Goal: Task Accomplishment & Management: Use online tool/utility

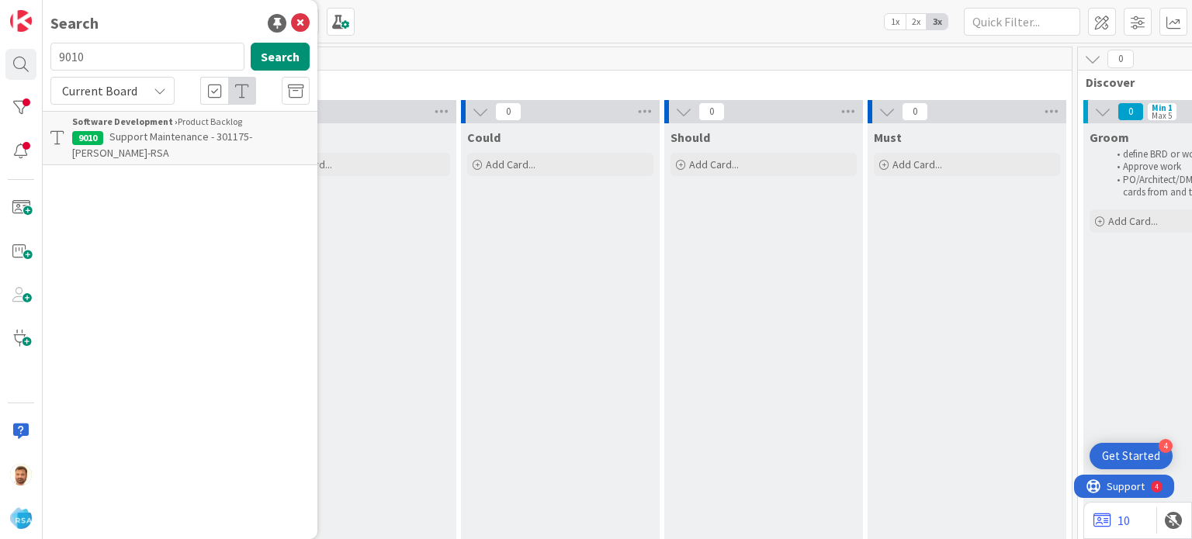
click at [144, 130] on span "Support Maintenance - 301175- [PERSON_NAME]-RSA" at bounding box center [162, 145] width 180 height 30
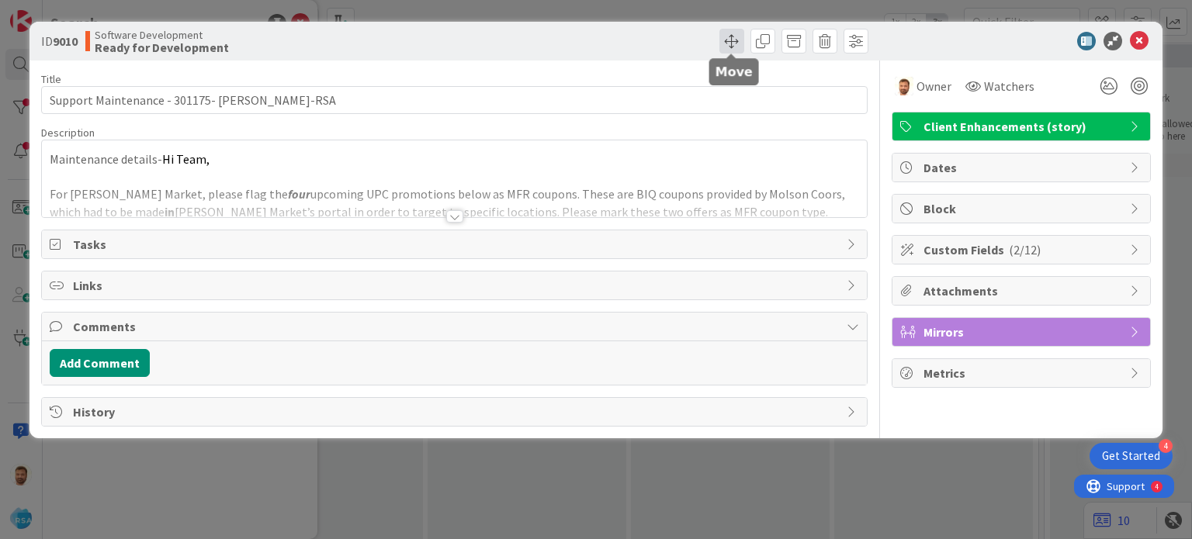
click at [730, 40] on span at bounding box center [731, 41] width 25 height 25
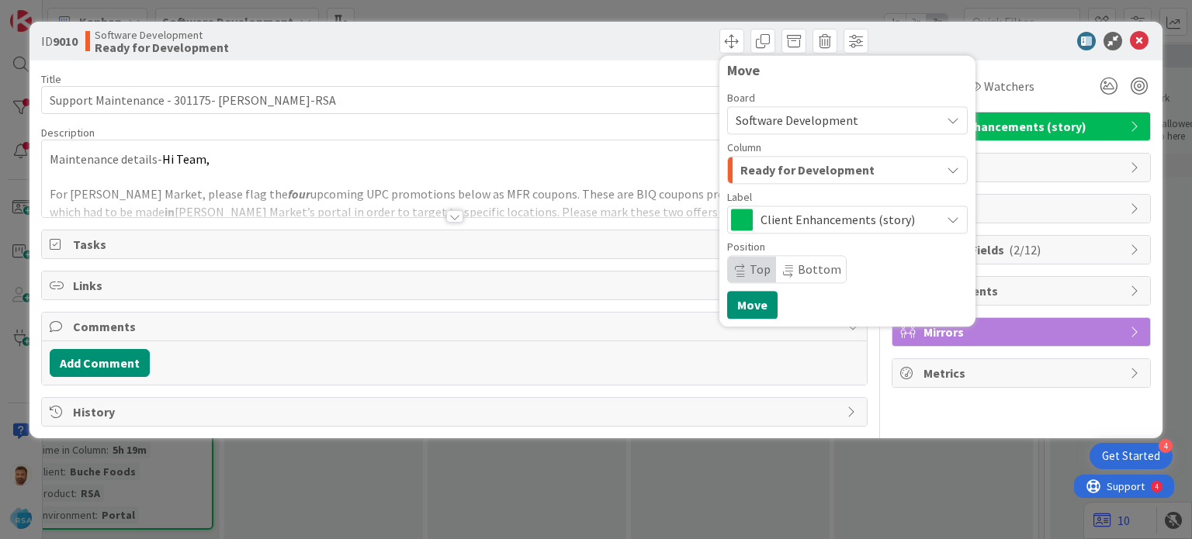
click at [1126, 36] on div at bounding box center [1013, 41] width 275 height 19
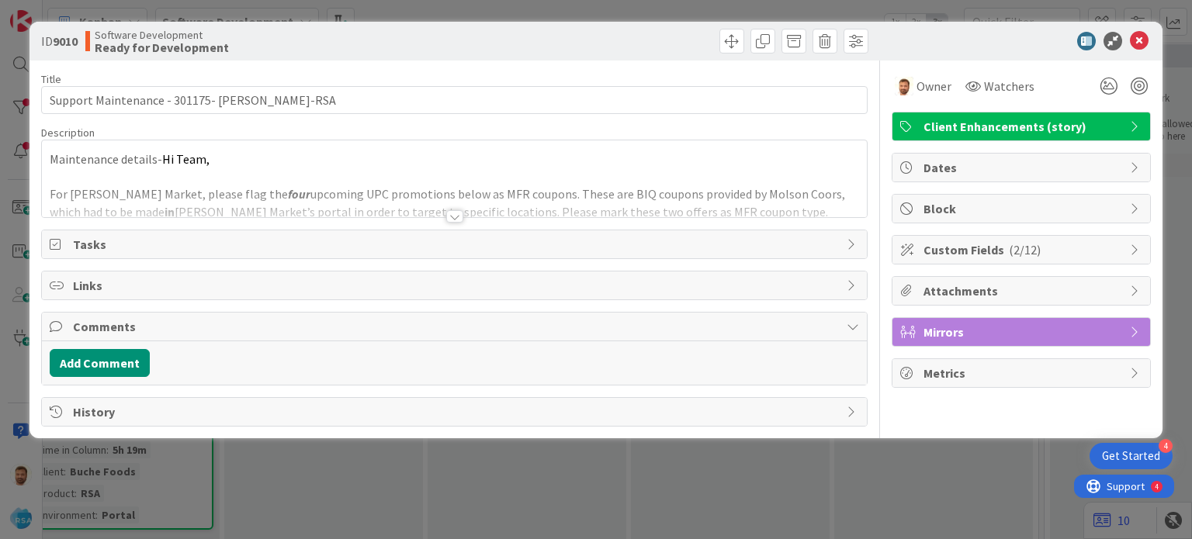
click at [1132, 40] on icon at bounding box center [1139, 41] width 19 height 19
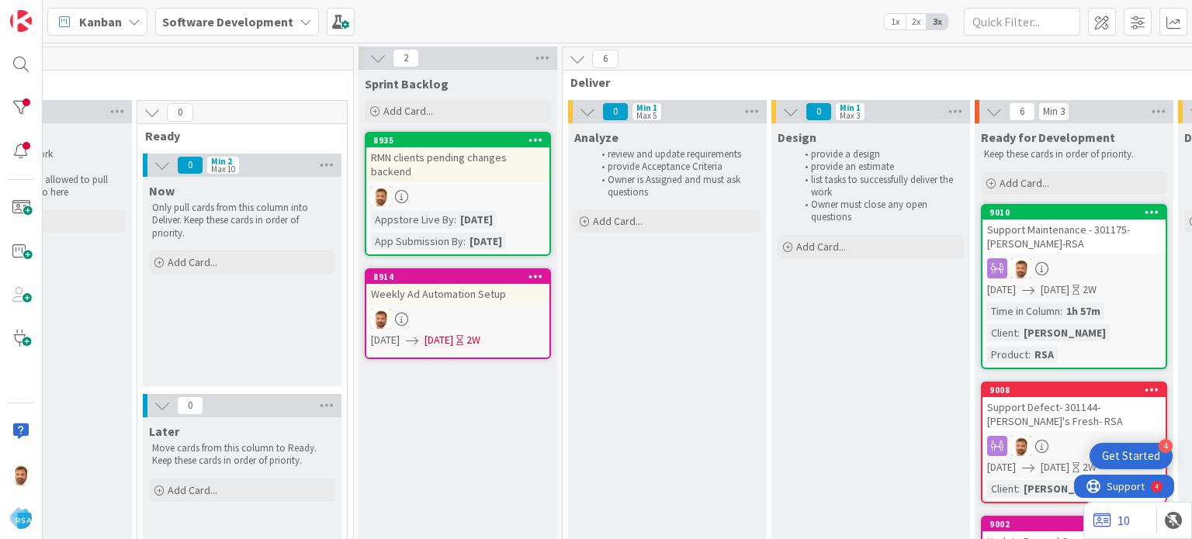
scroll to position [0, 1151]
click at [1051, 229] on div "Support Maintenance - 301175- [PERSON_NAME]-RSA" at bounding box center [1072, 237] width 183 height 34
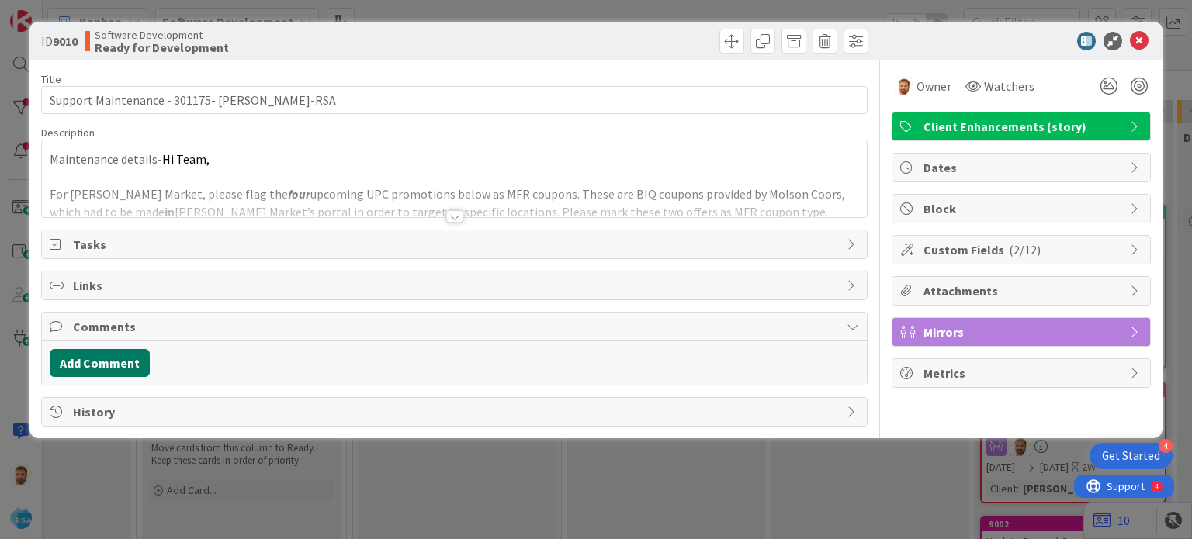
click at [119, 362] on button "Add Comment" at bounding box center [100, 363] width 100 height 28
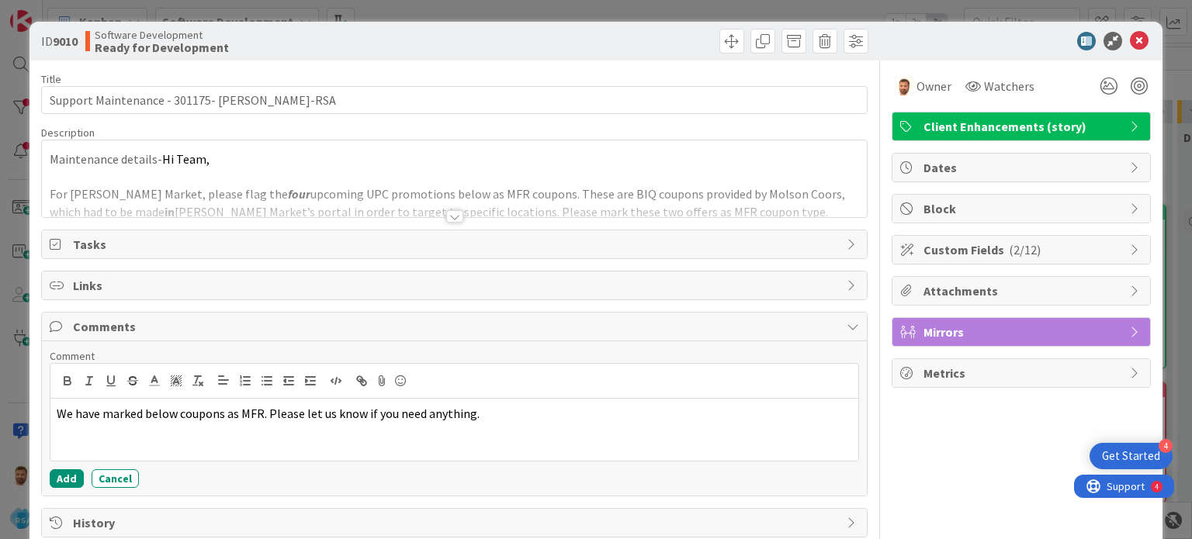
click at [85, 483] on div "Add Cancel" at bounding box center [454, 478] width 808 height 19
click at [71, 480] on button "Add" at bounding box center [67, 478] width 34 height 19
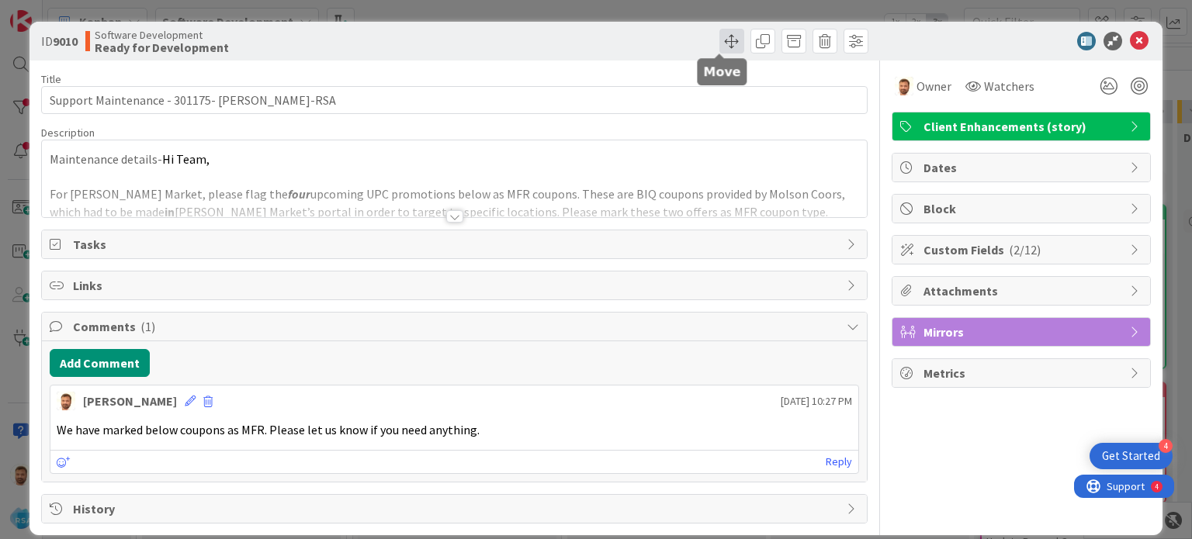
click at [719, 37] on span at bounding box center [731, 41] width 25 height 25
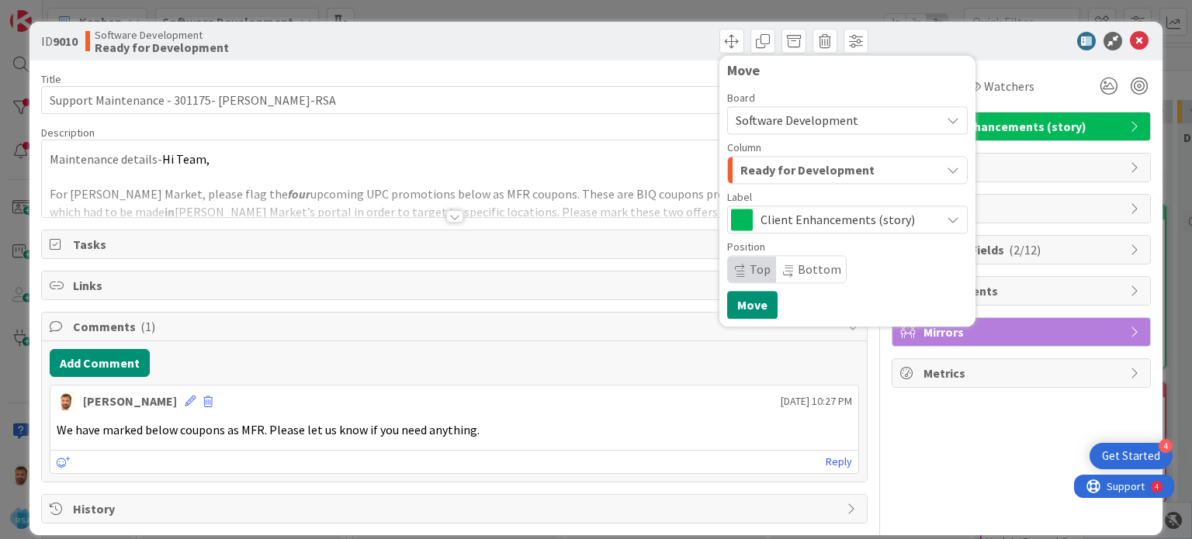
click at [753, 170] on span "Ready for Development" at bounding box center [807, 170] width 134 height 20
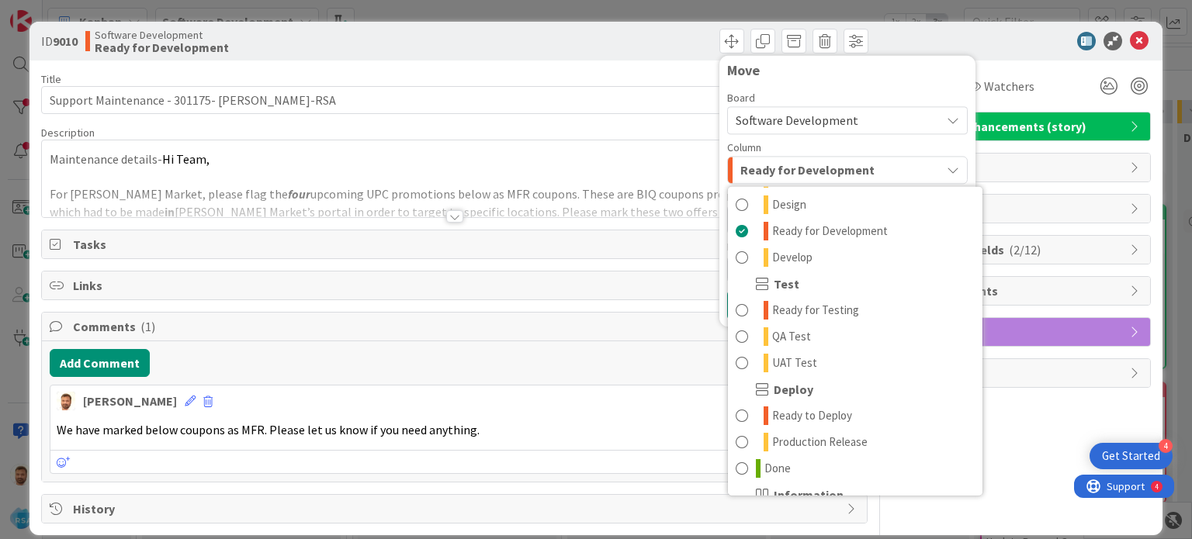
scroll to position [441, 0]
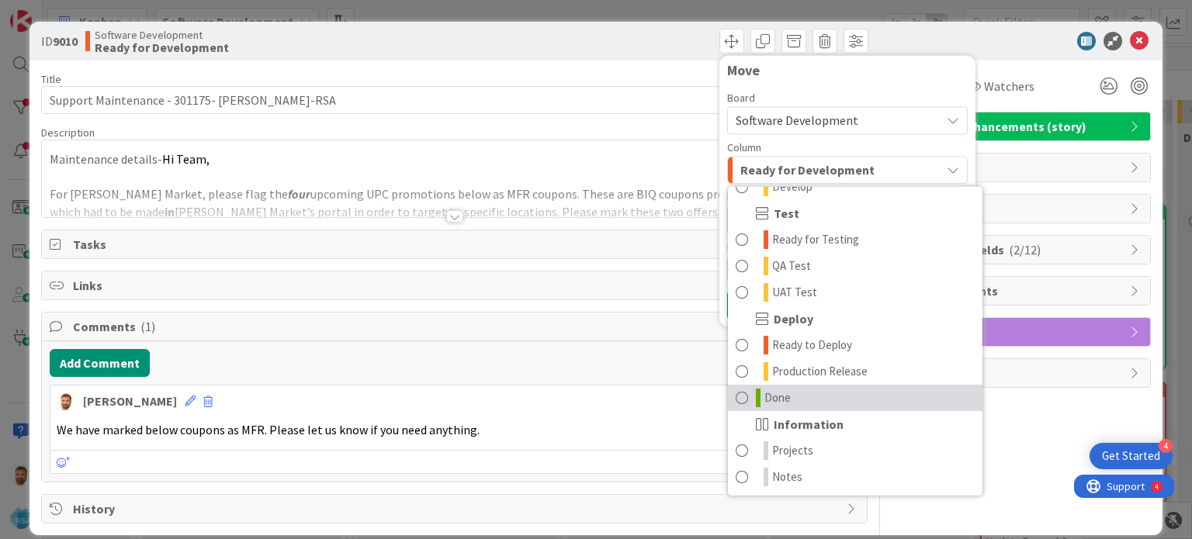
click at [764, 396] on span "Done" at bounding box center [777, 398] width 26 height 19
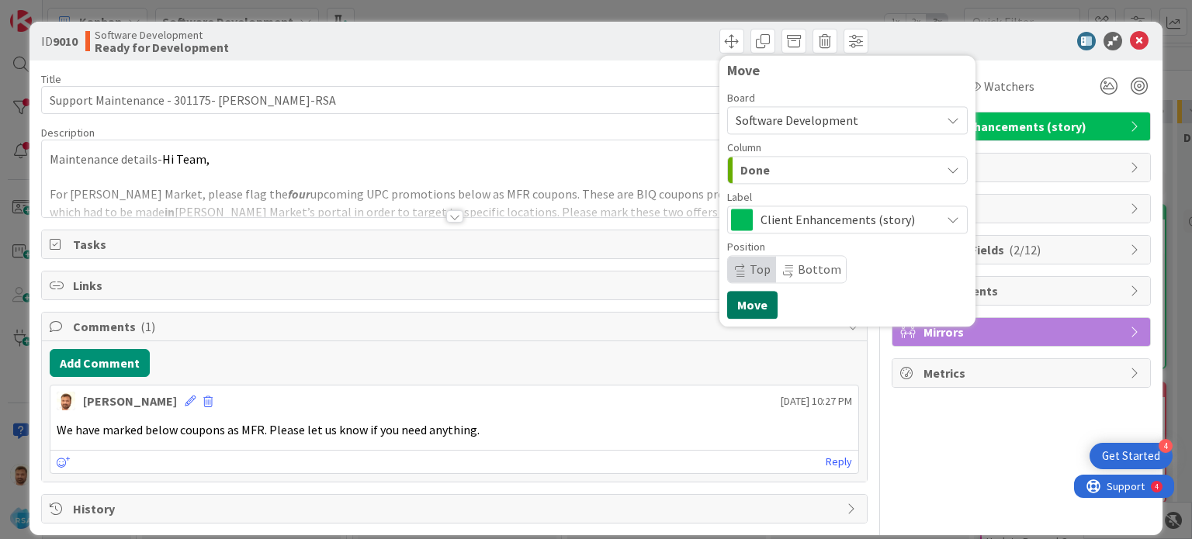
click at [742, 294] on button "Move" at bounding box center [752, 305] width 50 height 28
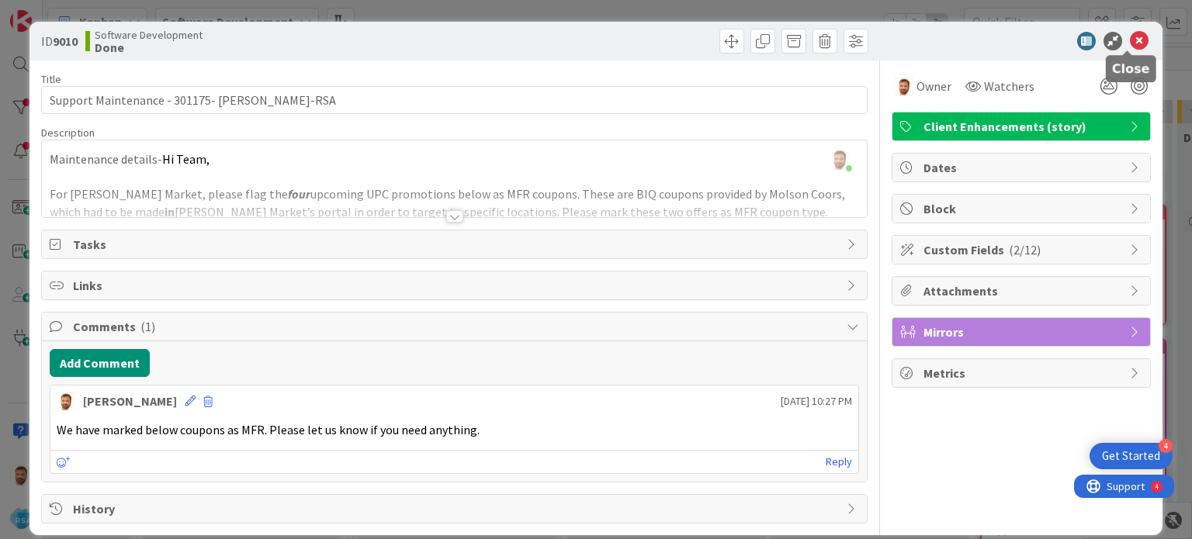
click at [1130, 48] on icon at bounding box center [1139, 41] width 19 height 19
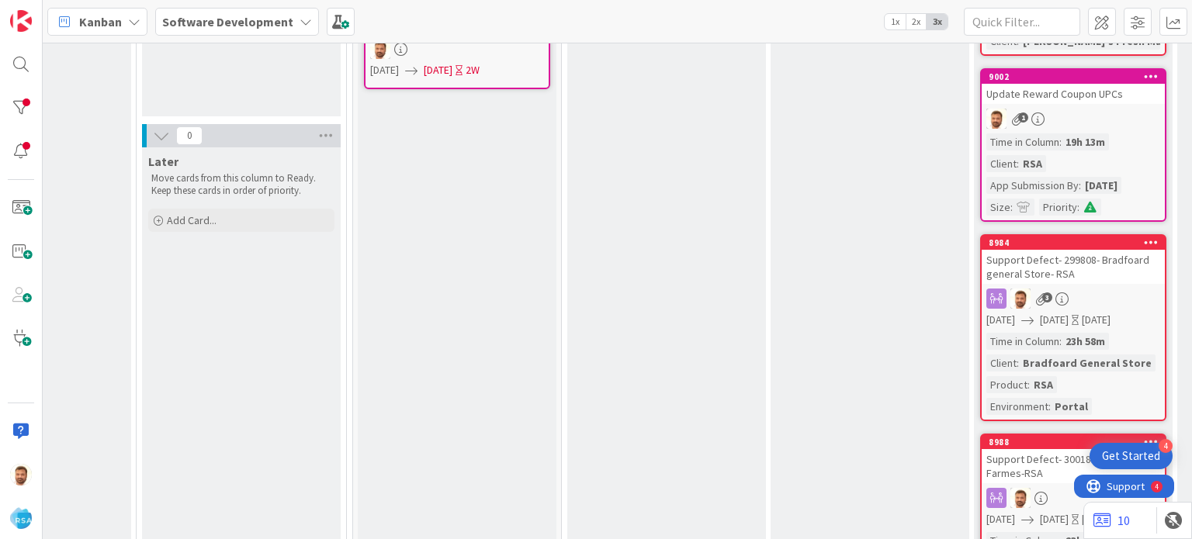
scroll to position [272, 1151]
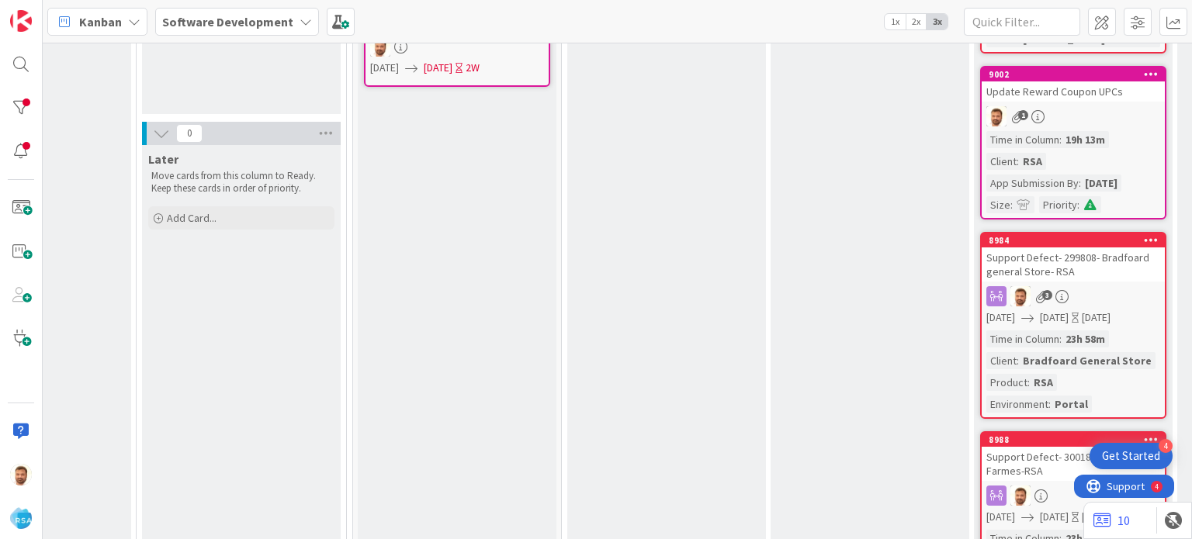
click at [1058, 271] on div "Support Defect- 299808- Bradfoard general Store- RSA" at bounding box center [1072, 265] width 183 height 34
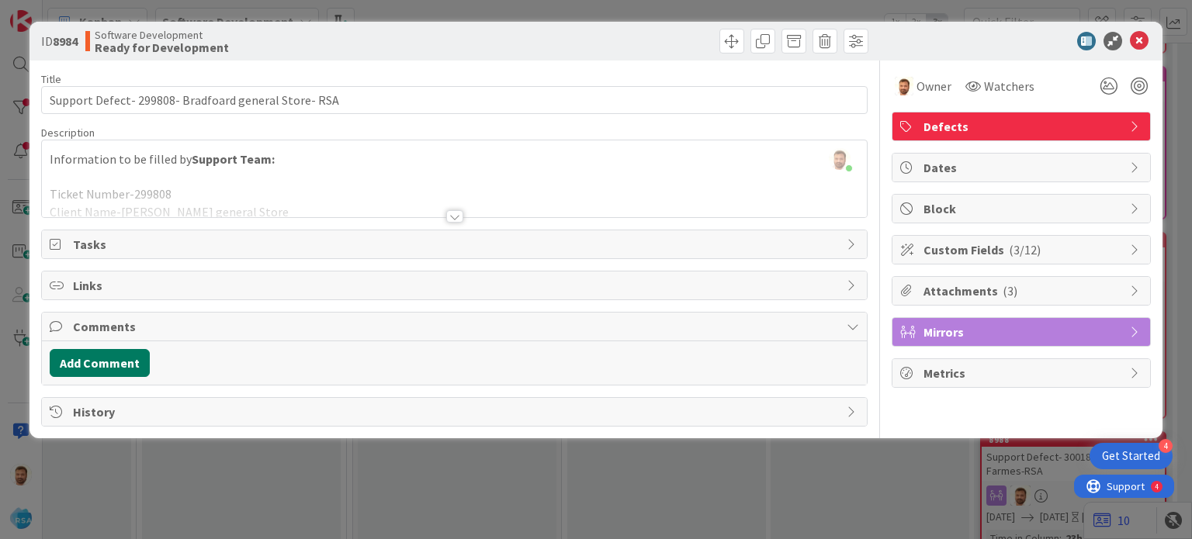
click at [116, 360] on button "Add Comment" at bounding box center [100, 363] width 100 height 28
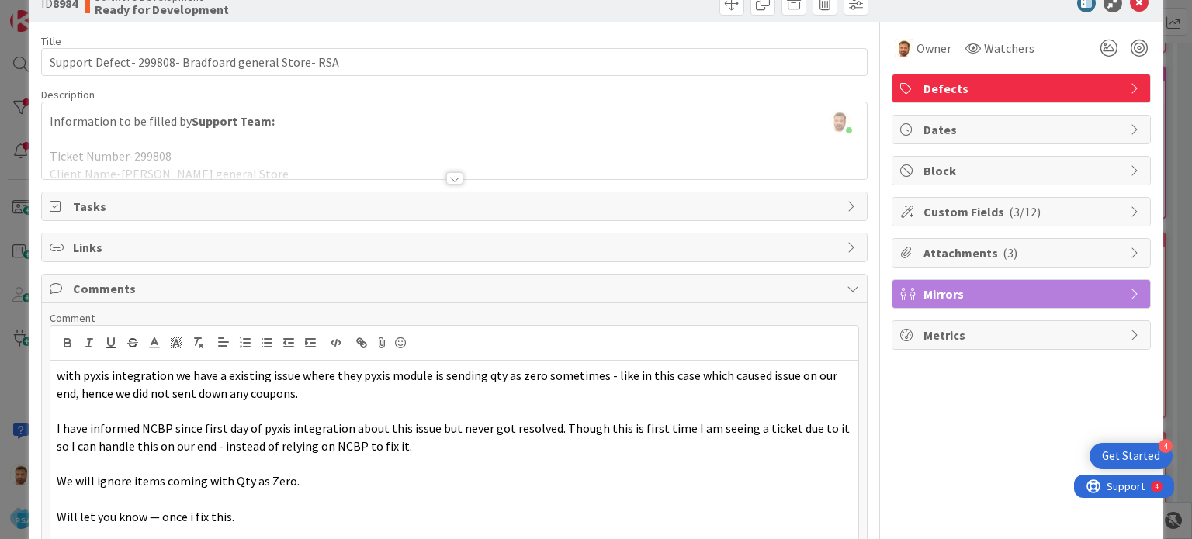
scroll to position [155, 0]
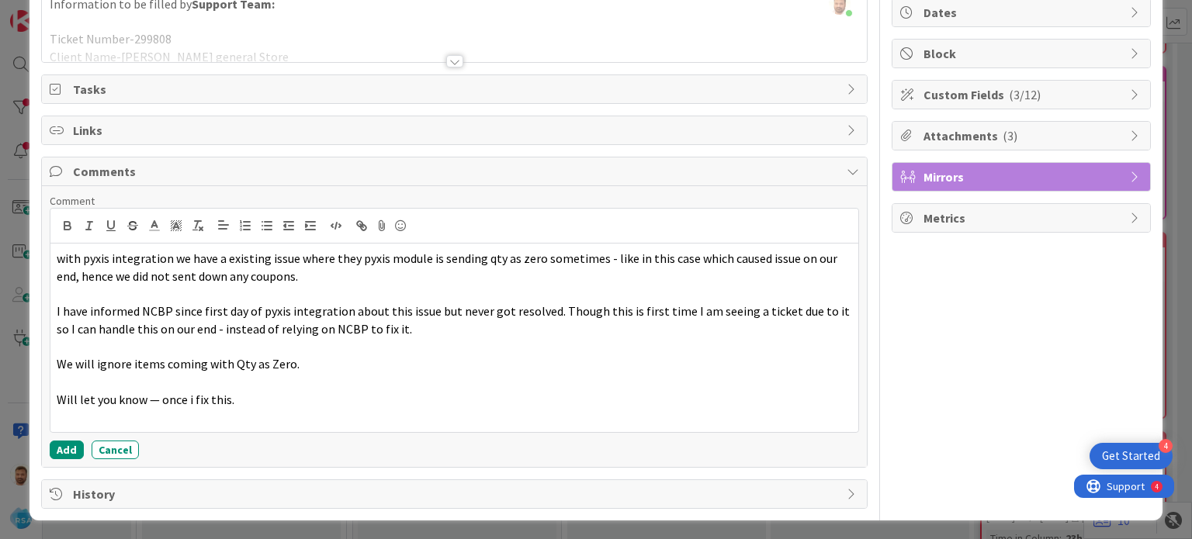
click at [70, 433] on div "Comment with pyxis integration we have a existing issue where they pyxis module…" at bounding box center [454, 326] width 808 height 265
click at [65, 445] on button "Add" at bounding box center [67, 450] width 34 height 19
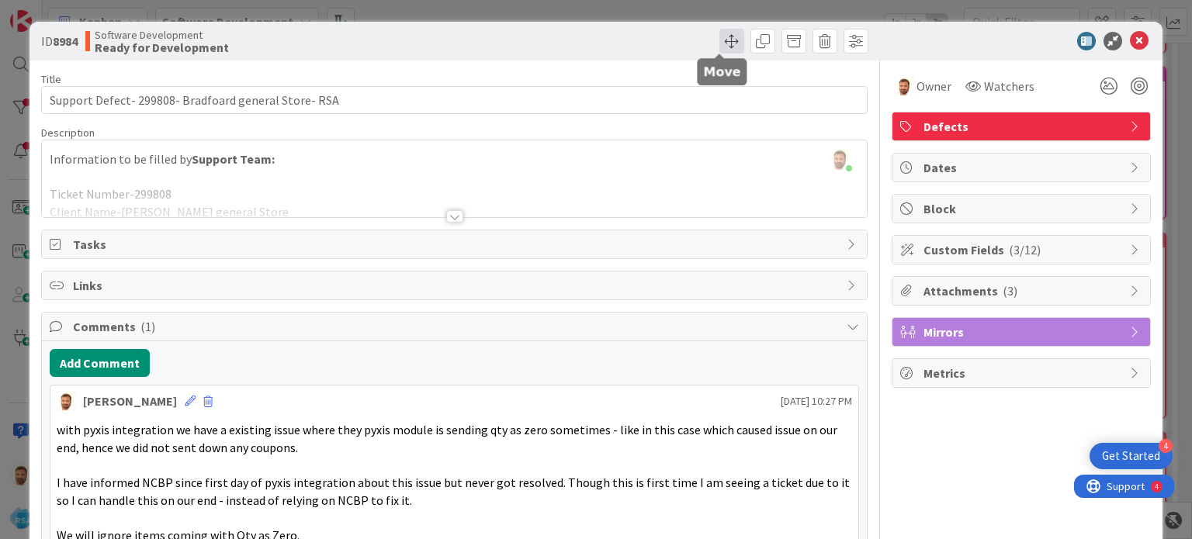
click at [719, 40] on span at bounding box center [731, 41] width 25 height 25
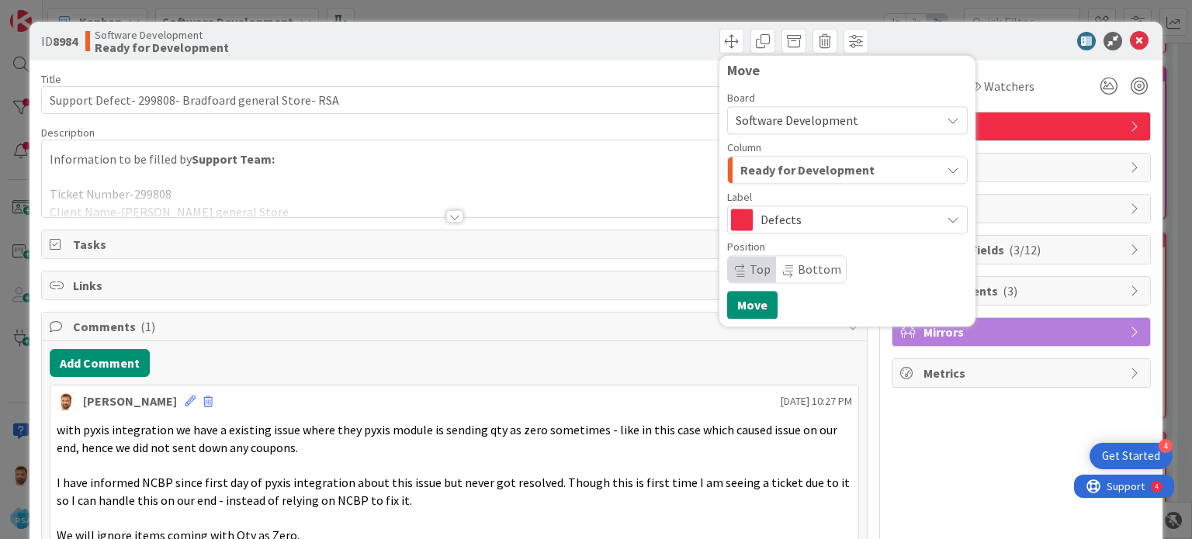
click at [760, 168] on span "Ready for Development" at bounding box center [807, 170] width 134 height 20
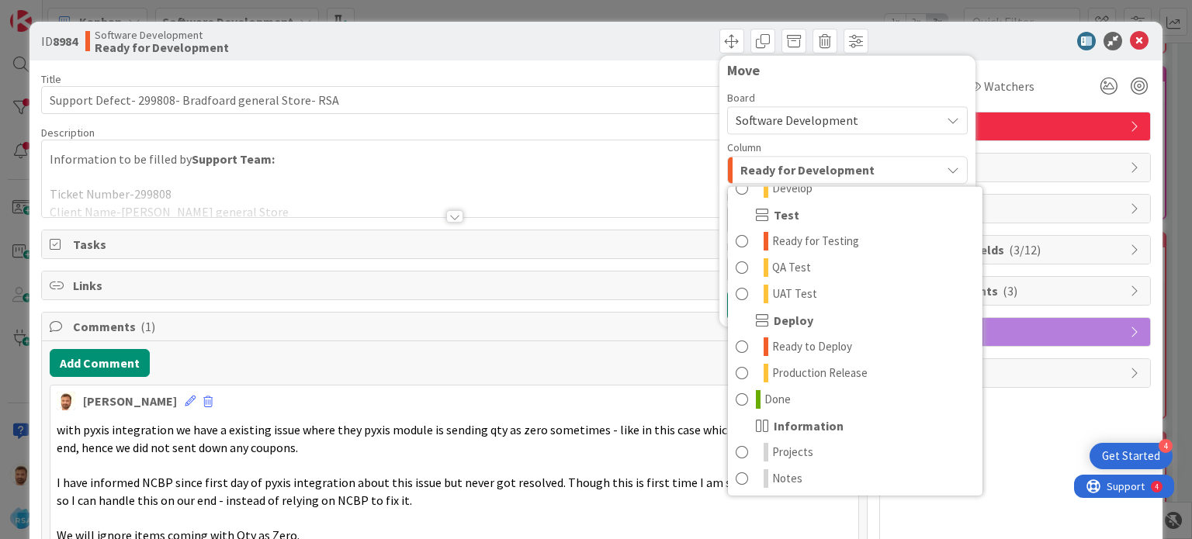
scroll to position [441, 0]
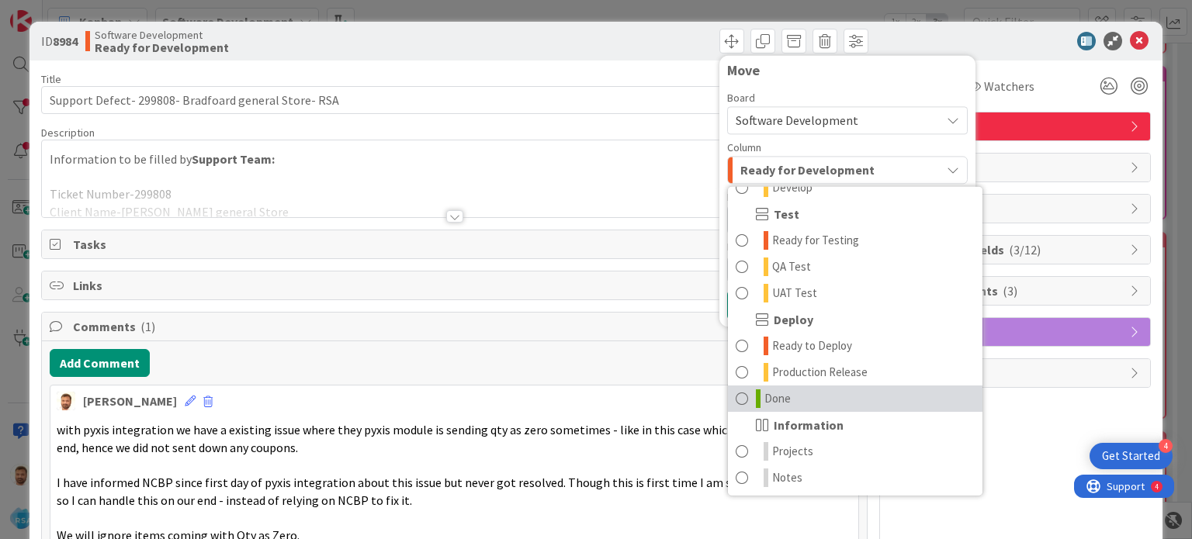
click at [764, 393] on span "Done" at bounding box center [777, 398] width 26 height 19
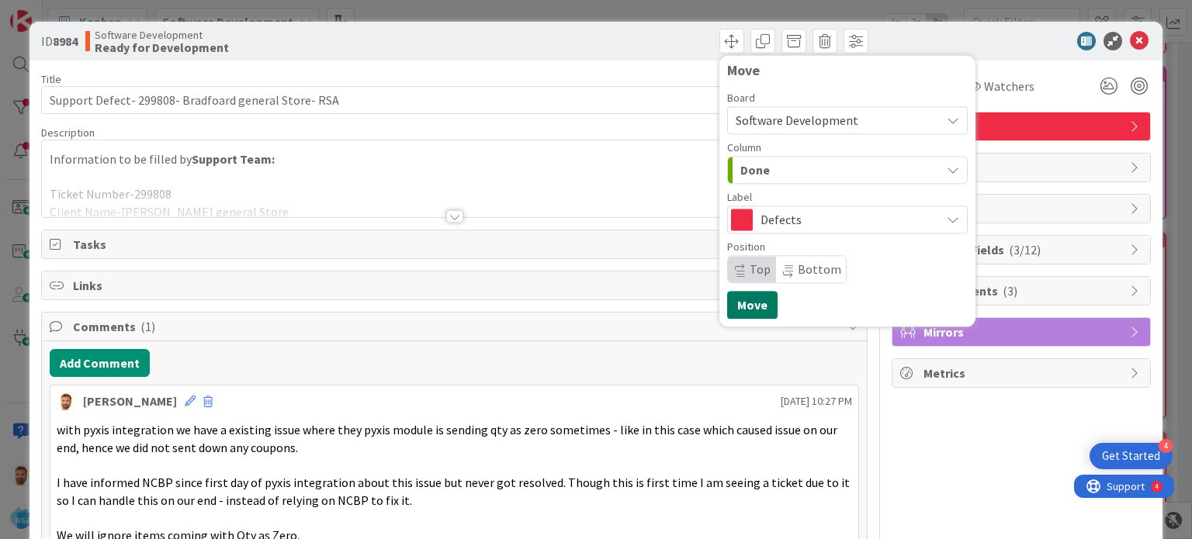
click at [752, 295] on button "Move" at bounding box center [752, 305] width 50 height 28
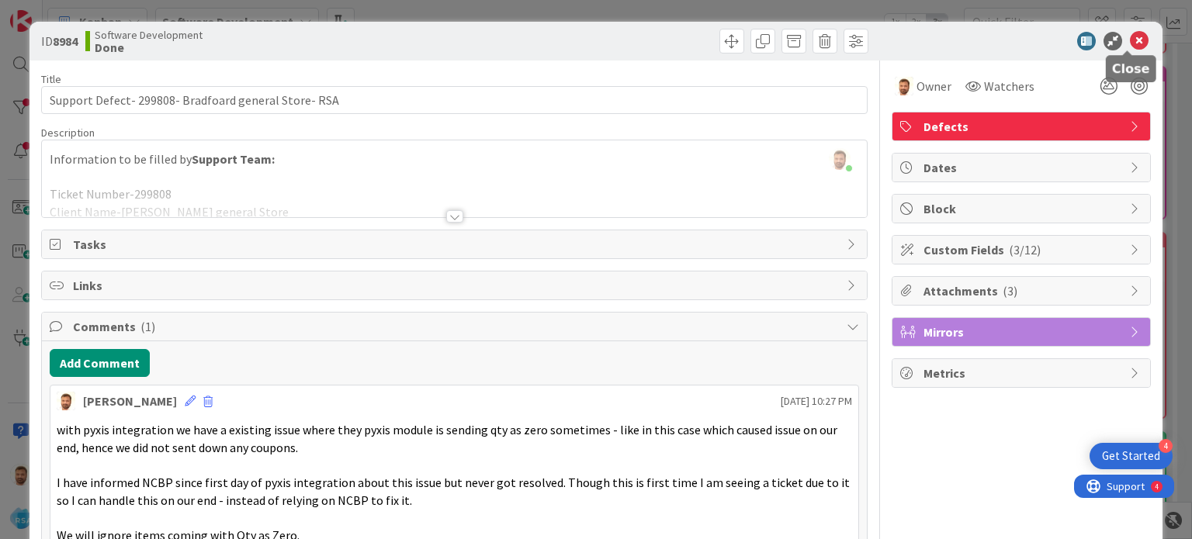
click at [1130, 46] on icon at bounding box center [1139, 41] width 19 height 19
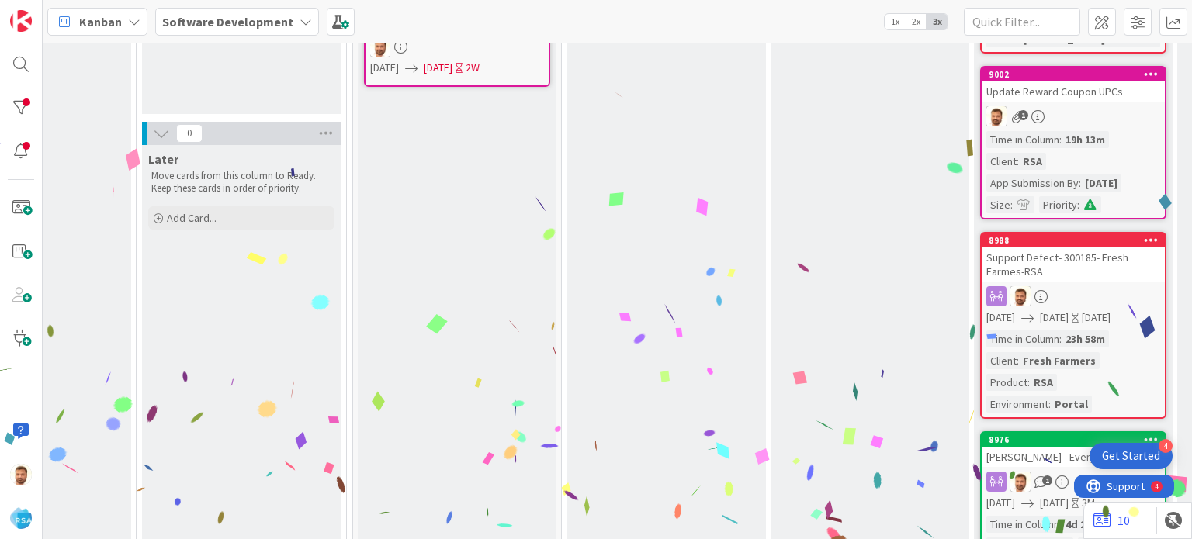
click at [1043, 279] on div "Support Defect- 300185- Fresh Farmes-RSA" at bounding box center [1072, 265] width 183 height 34
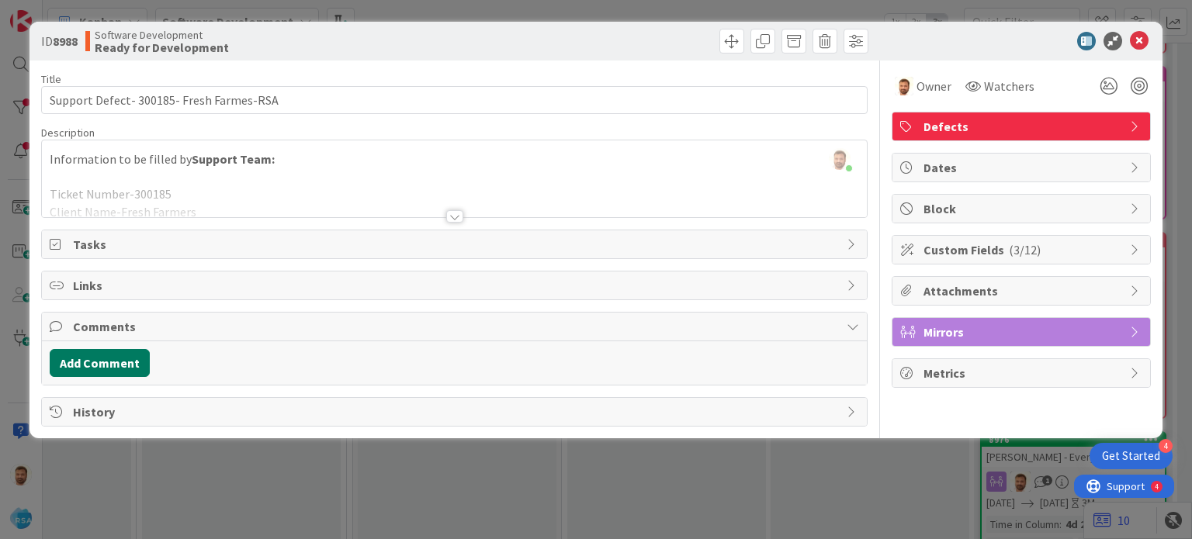
click at [119, 372] on button "Add Comment" at bounding box center [100, 363] width 100 height 28
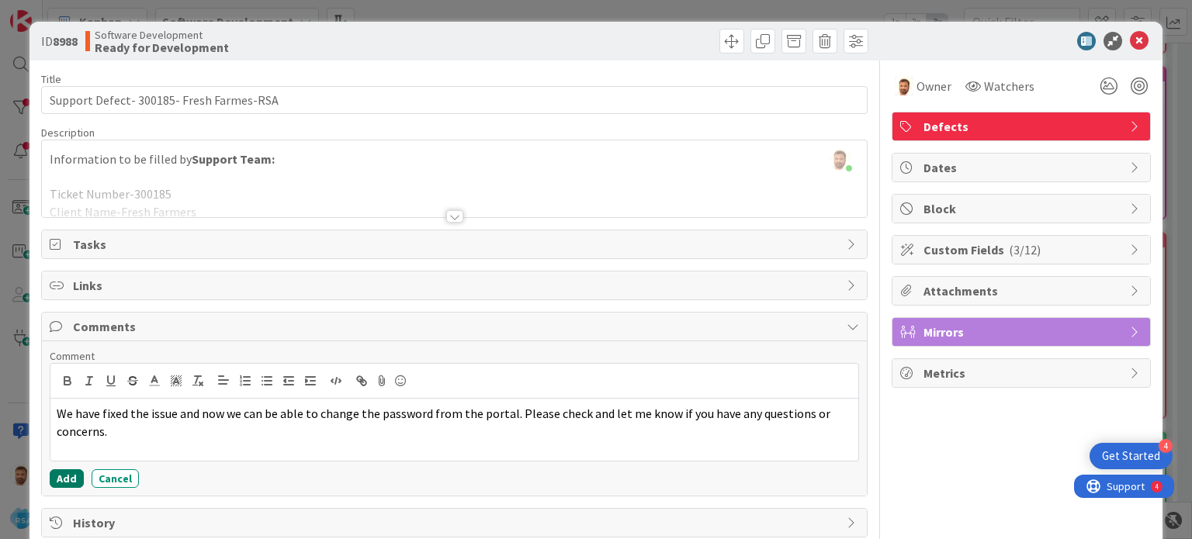
click at [74, 477] on button "Add" at bounding box center [67, 478] width 34 height 19
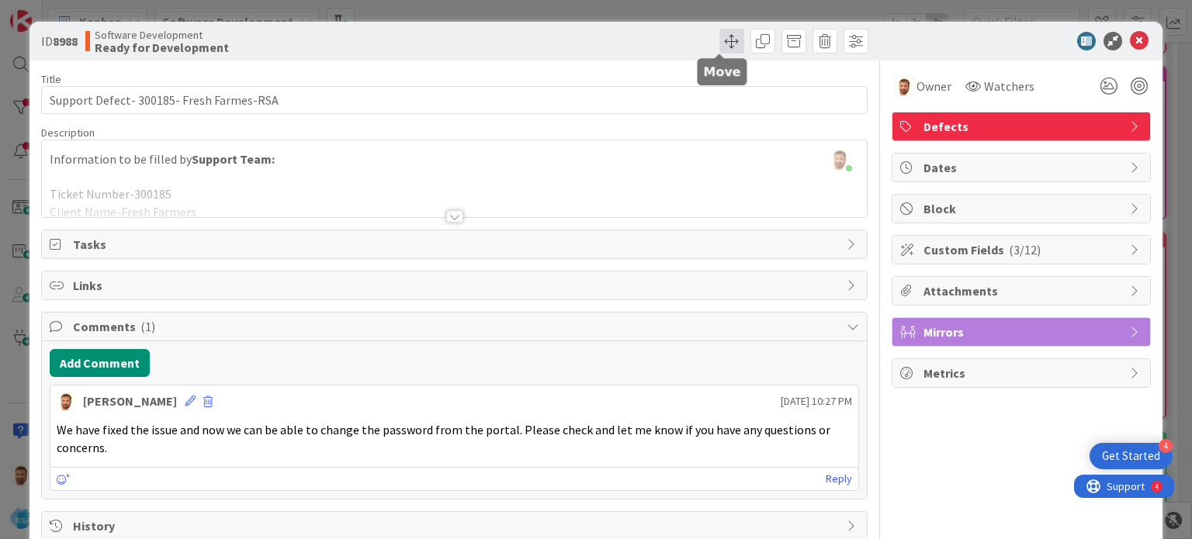
click at [719, 38] on span at bounding box center [731, 41] width 25 height 25
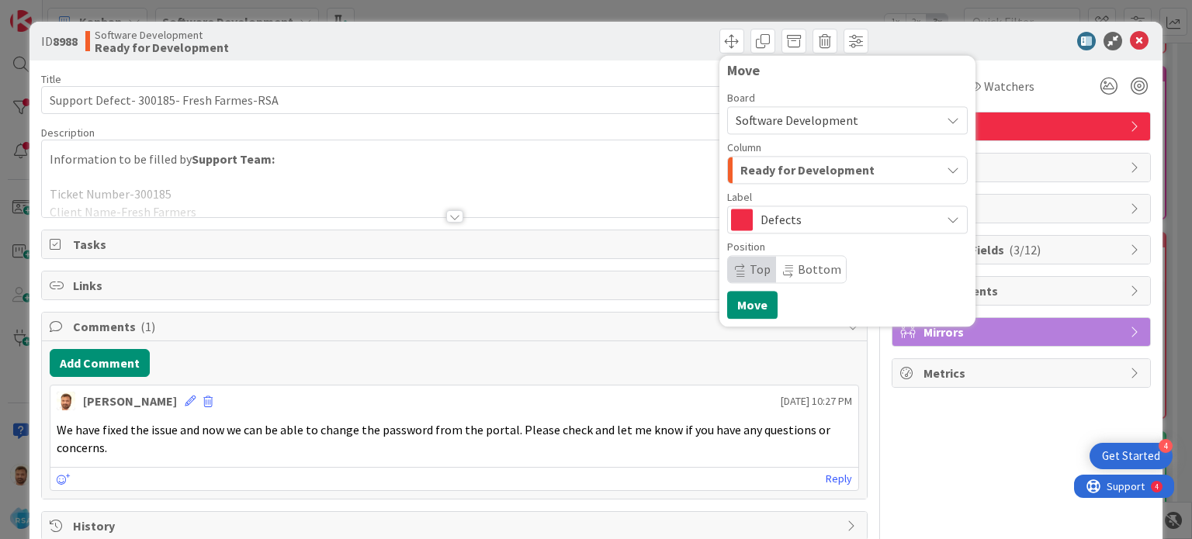
click at [770, 175] on span "Ready for Development" at bounding box center [807, 170] width 134 height 20
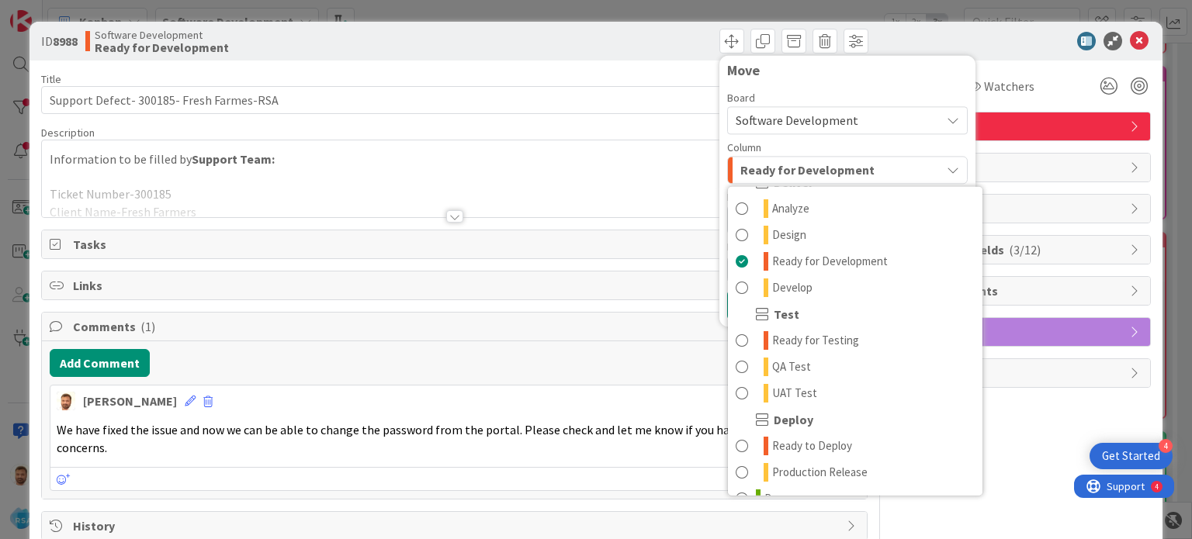
scroll to position [441, 0]
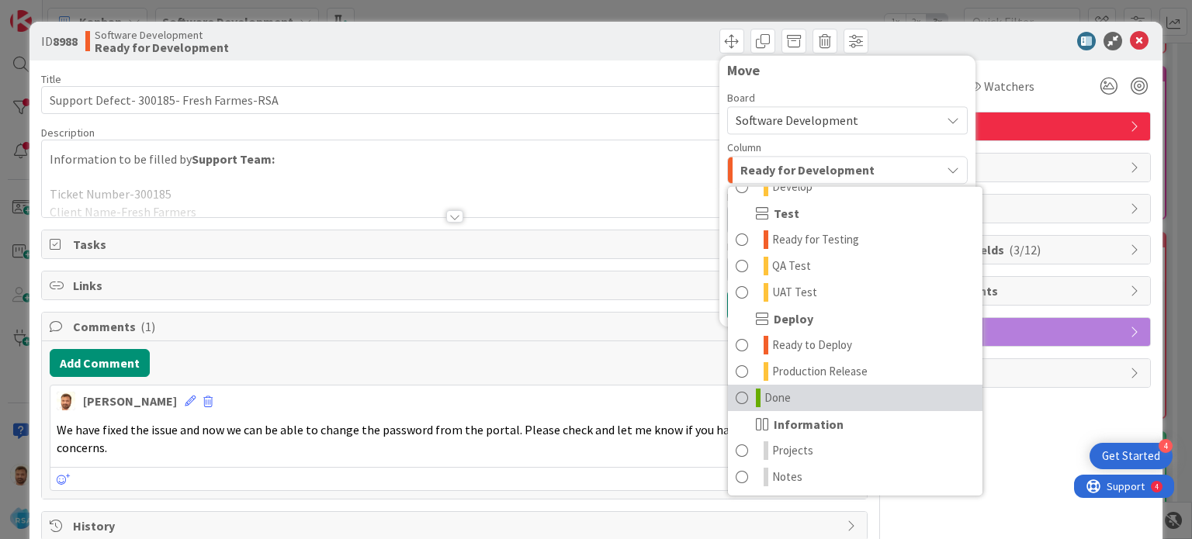
click at [756, 391] on icon at bounding box center [758, 398] width 5 height 19
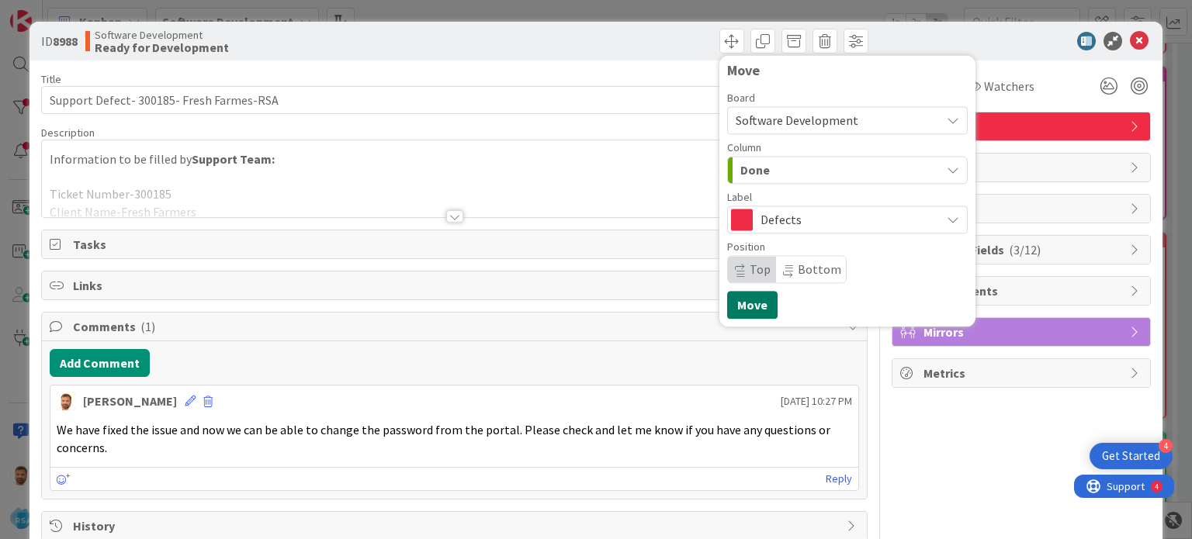
click at [747, 291] on button "Move" at bounding box center [752, 305] width 50 height 28
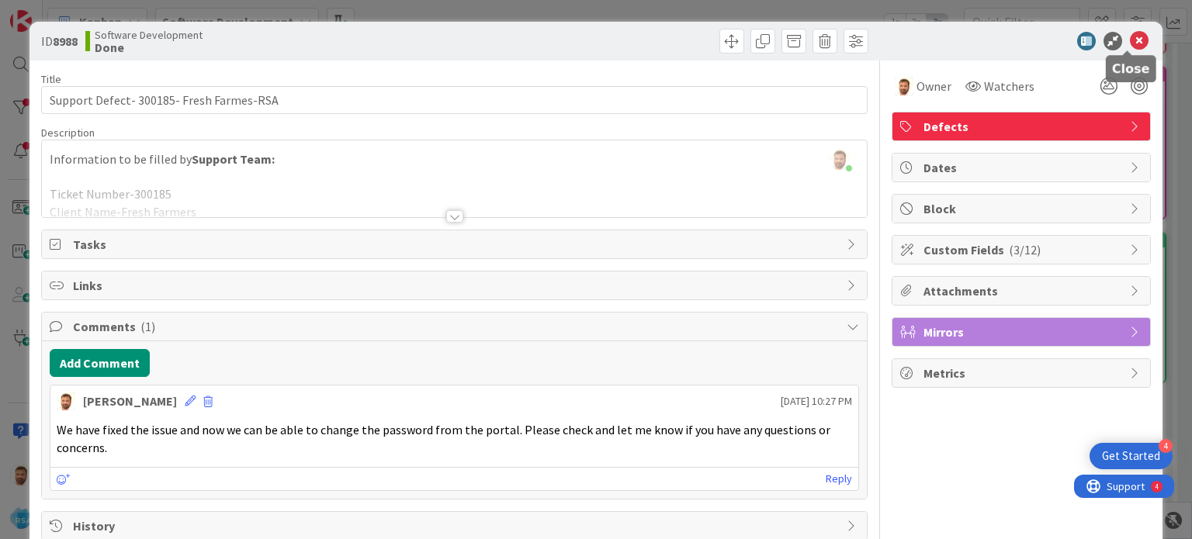
click at [1130, 43] on icon at bounding box center [1139, 41] width 19 height 19
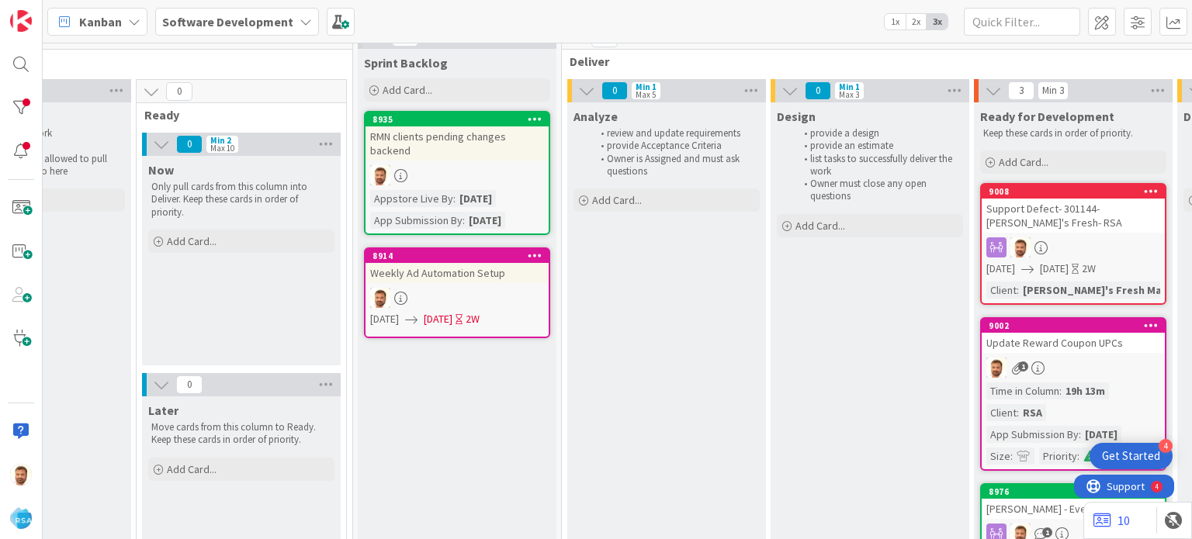
scroll to position [20, 1151]
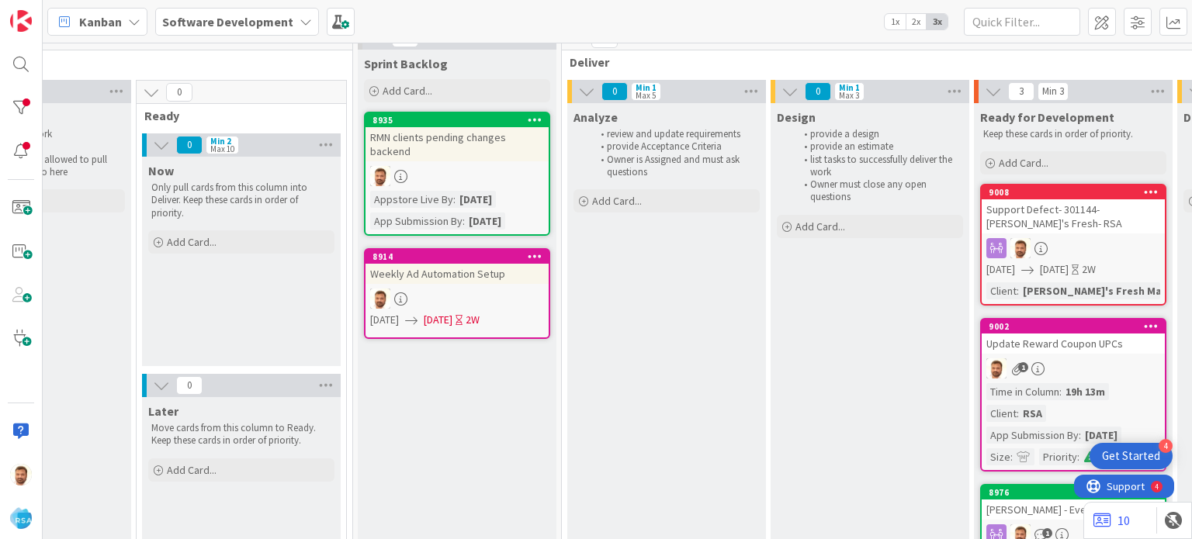
click at [1032, 208] on div "Support Defect- 301144- [PERSON_NAME]'s Fresh- RSA" at bounding box center [1072, 216] width 183 height 34
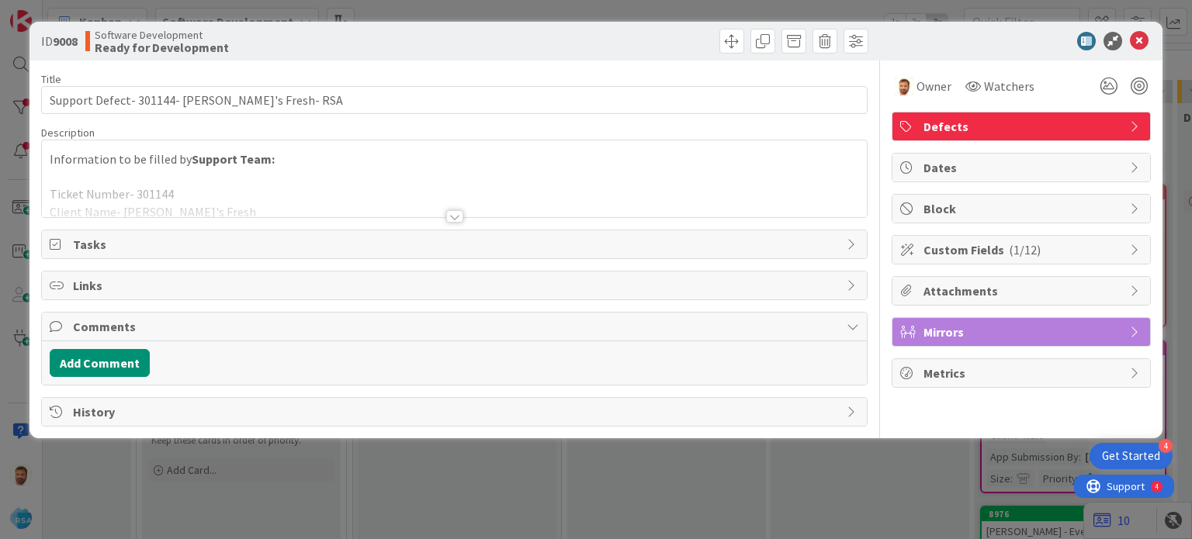
click at [455, 215] on div at bounding box center [454, 216] width 17 height 12
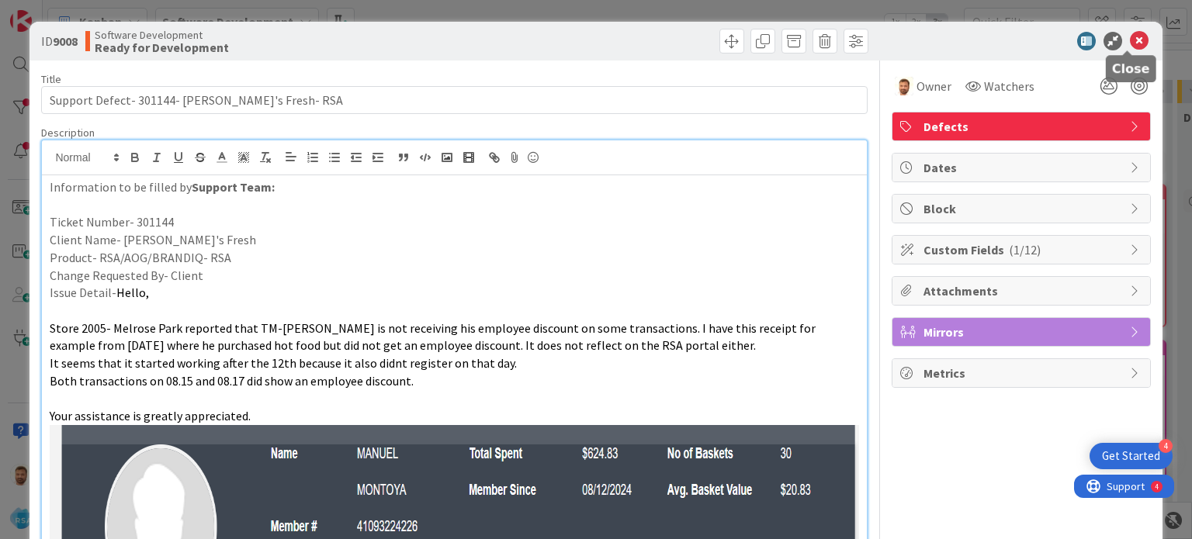
click at [1130, 40] on icon at bounding box center [1139, 41] width 19 height 19
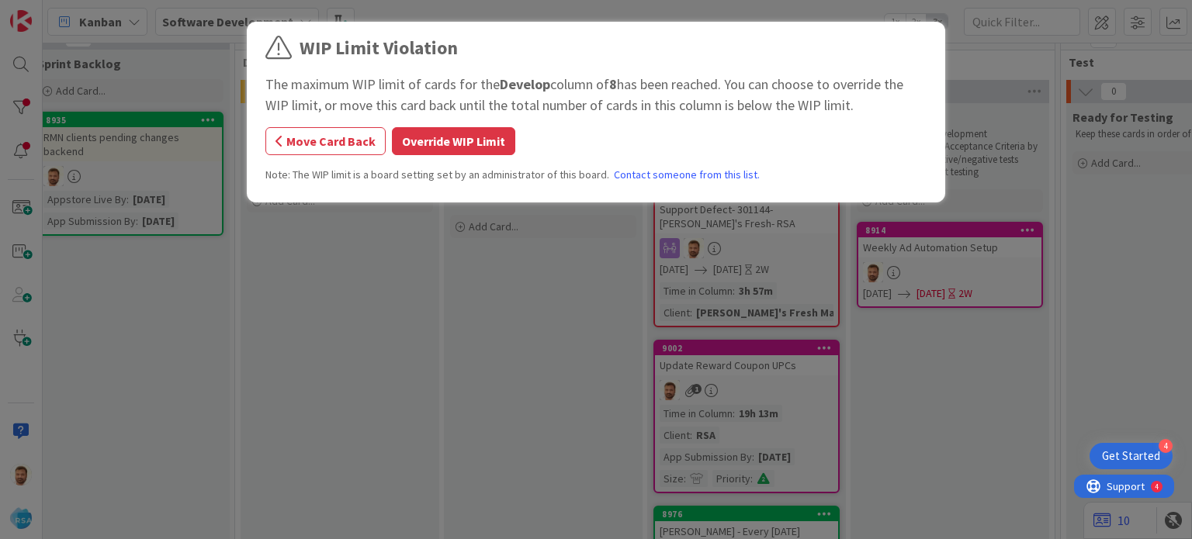
scroll to position [20, 1505]
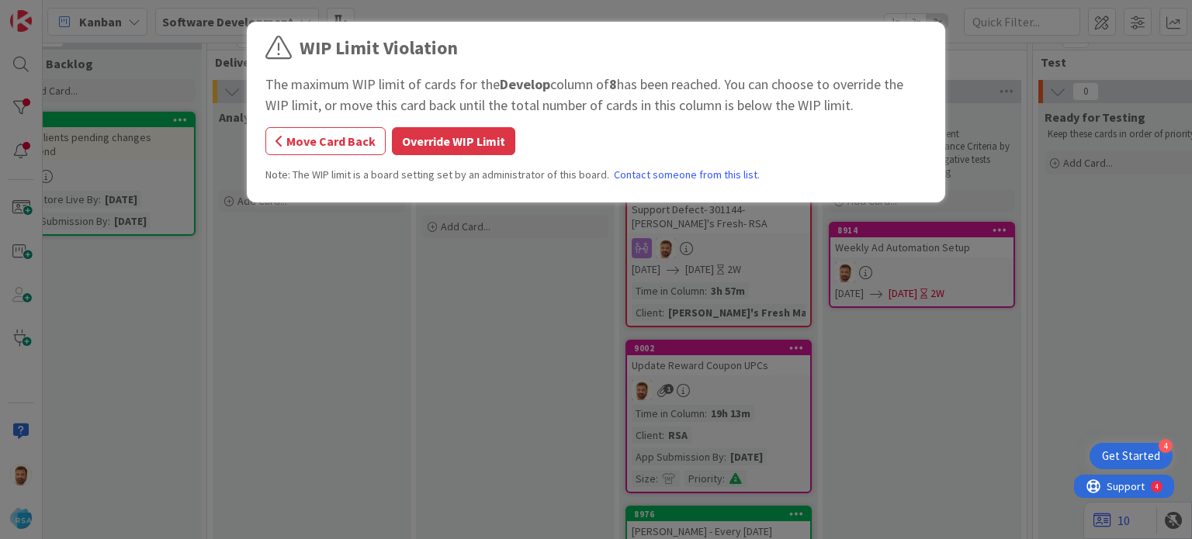
click at [1006, 254] on div "WIP Limit Violation The maximum WIP limit of cards for the Develop column of 8 …" at bounding box center [596, 269] width 1192 height 539
click at [445, 154] on button "Override WIP Limit" at bounding box center [453, 141] width 123 height 28
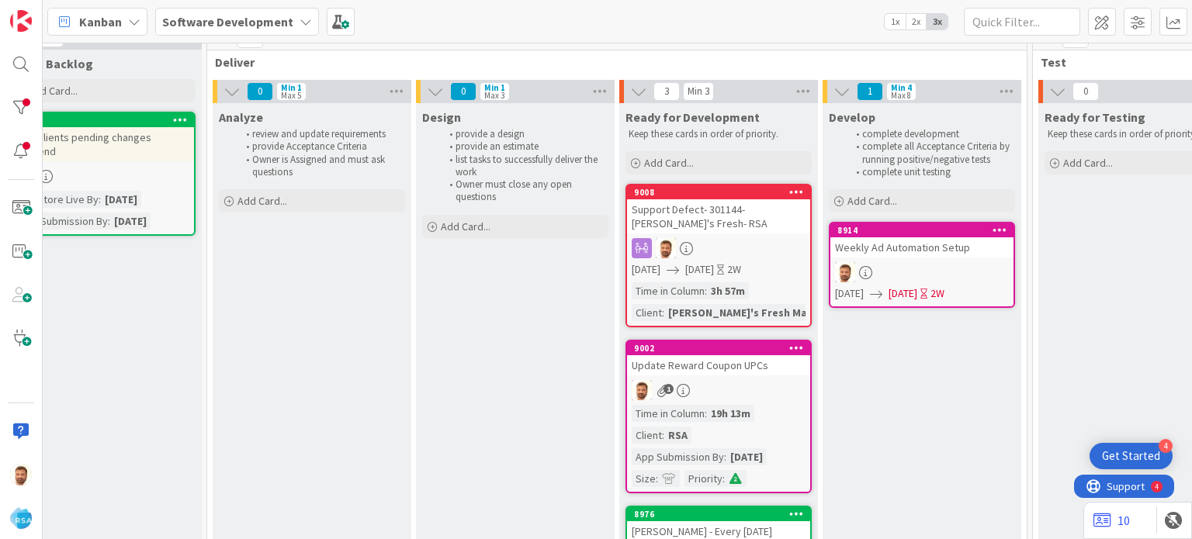
click at [710, 223] on div "Support Defect- 301144- [PERSON_NAME]'s Fresh- RSA" at bounding box center [718, 216] width 183 height 34
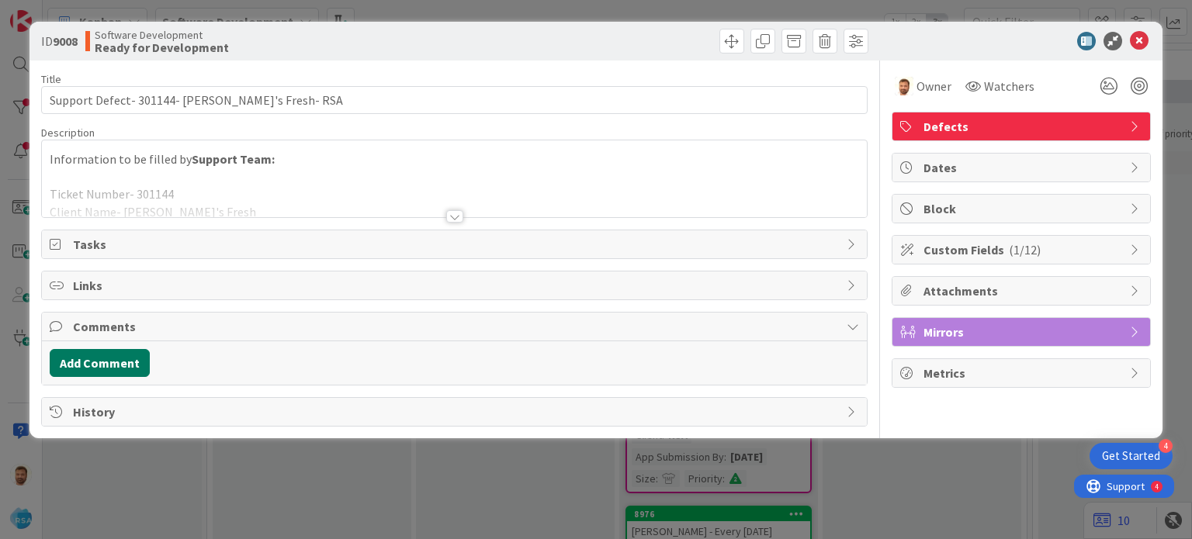
click at [94, 364] on button "Add Comment" at bounding box center [100, 363] width 100 height 28
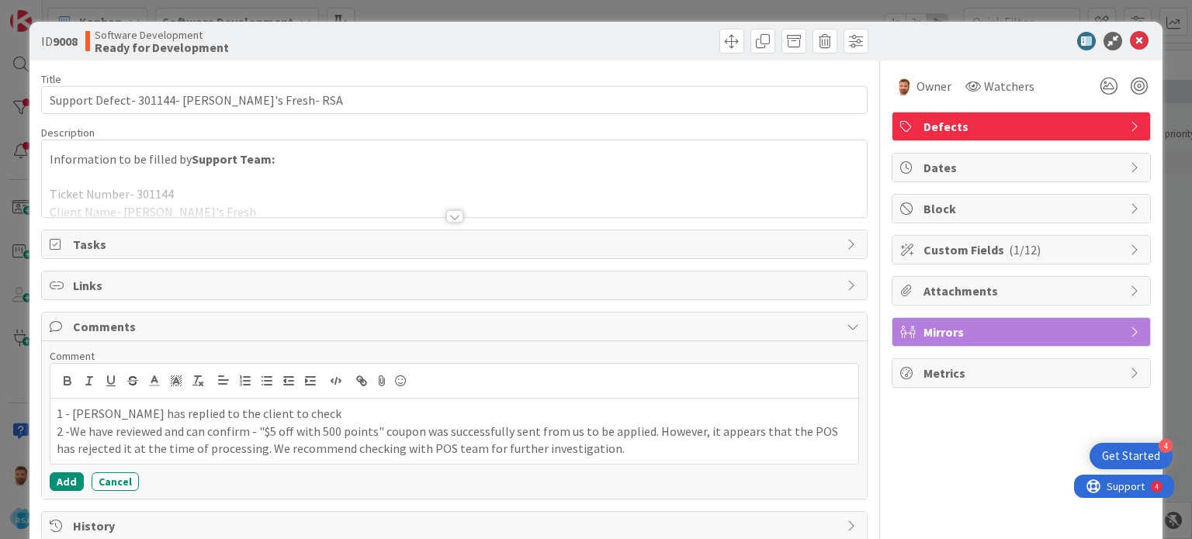
click at [68, 490] on div "Comment 1 - [PERSON_NAME] has replied to the client to check 2 -We have reviewe…" at bounding box center [454, 420] width 824 height 158
click at [68, 473] on button "Add" at bounding box center [67, 482] width 34 height 19
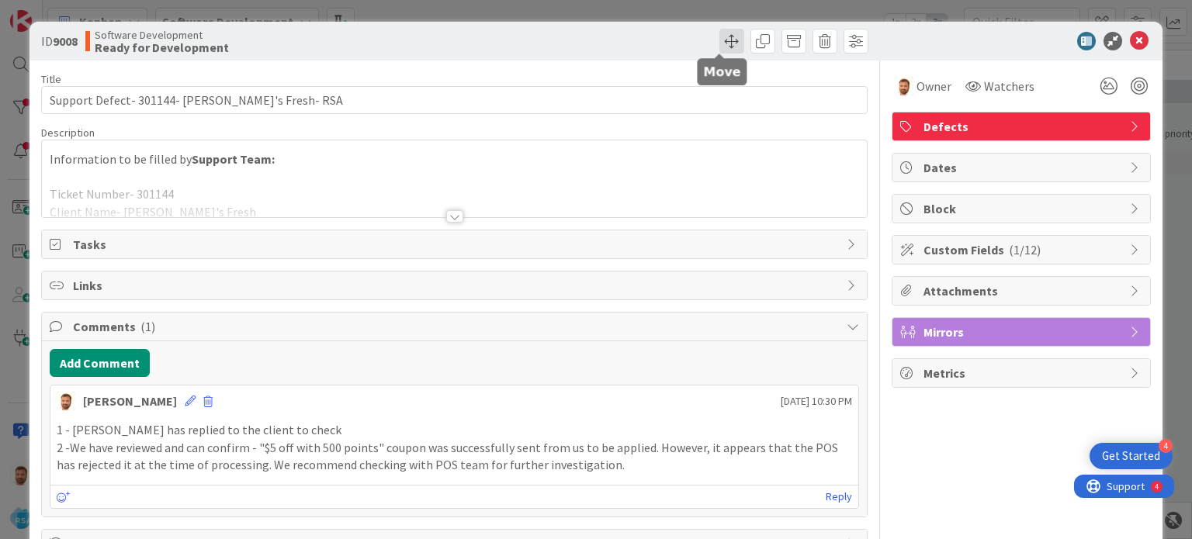
click at [719, 36] on span at bounding box center [731, 41] width 25 height 25
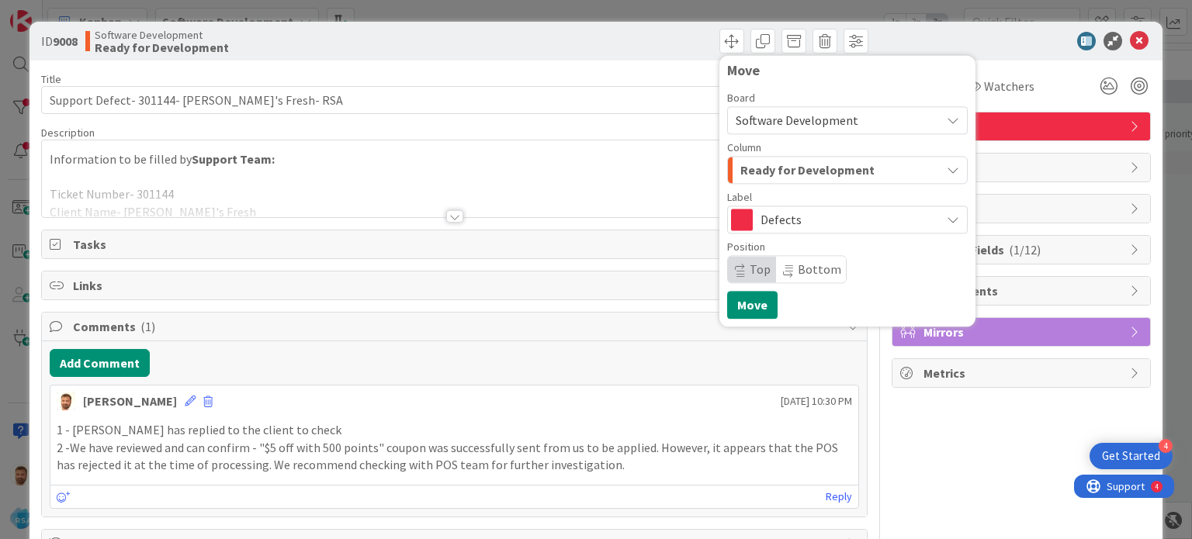
click at [767, 177] on span "Ready for Development" at bounding box center [807, 170] width 134 height 20
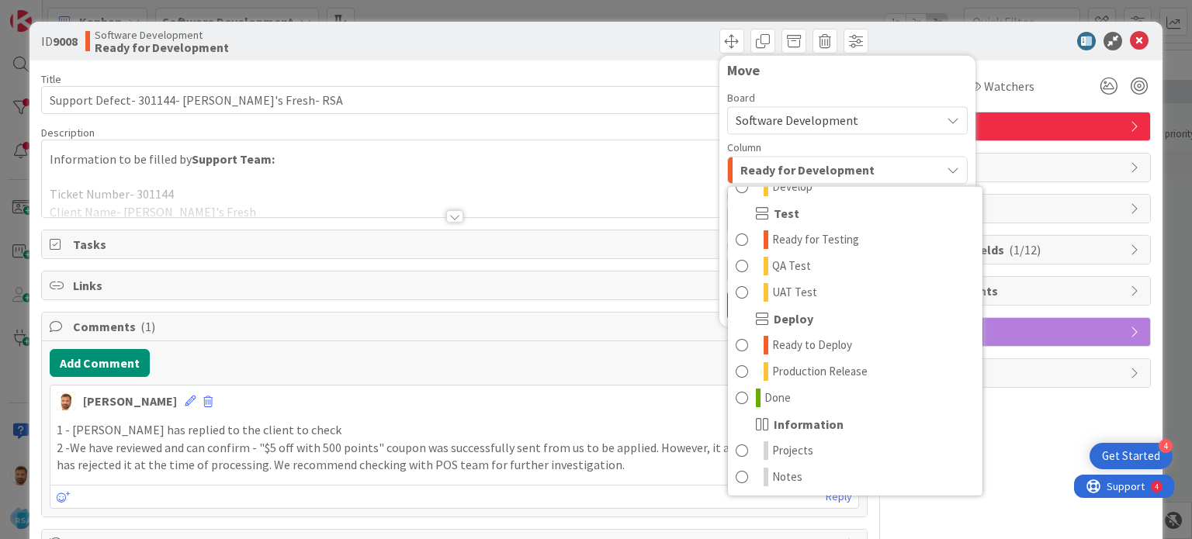
scroll to position [436, 0]
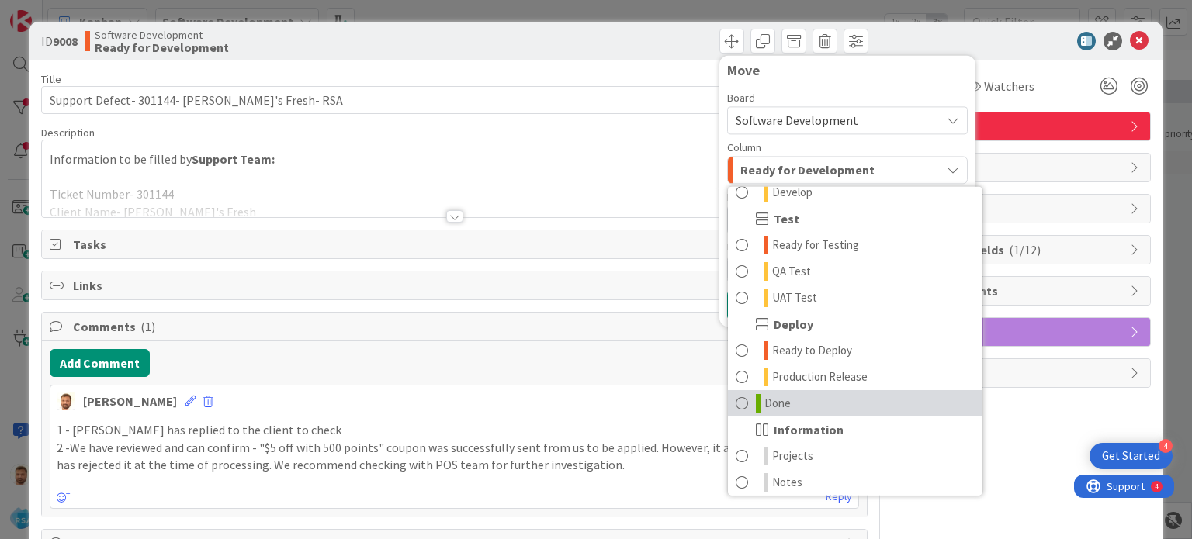
click at [739, 413] on link "Done" at bounding box center [855, 403] width 254 height 26
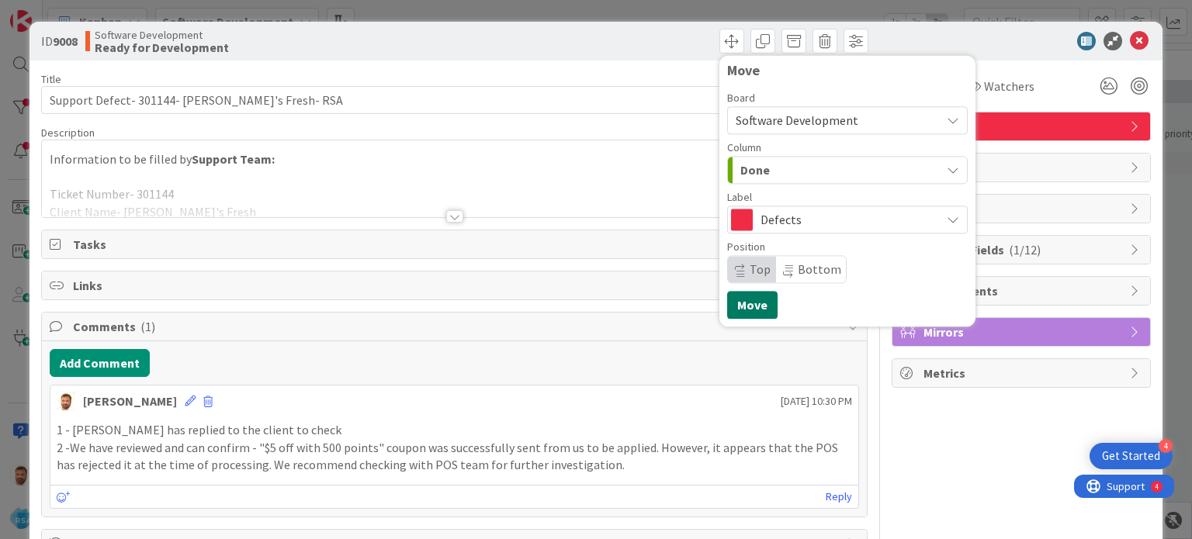
click at [731, 299] on button "Move" at bounding box center [752, 305] width 50 height 28
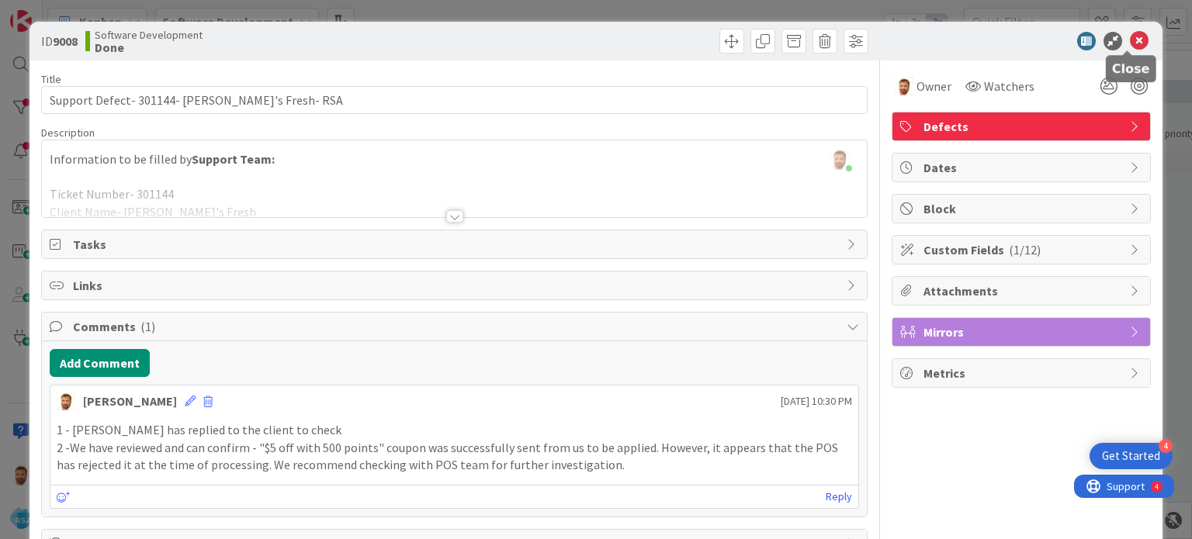
click at [1130, 40] on icon at bounding box center [1139, 41] width 19 height 19
